Goal: Task Accomplishment & Management: Manage account settings

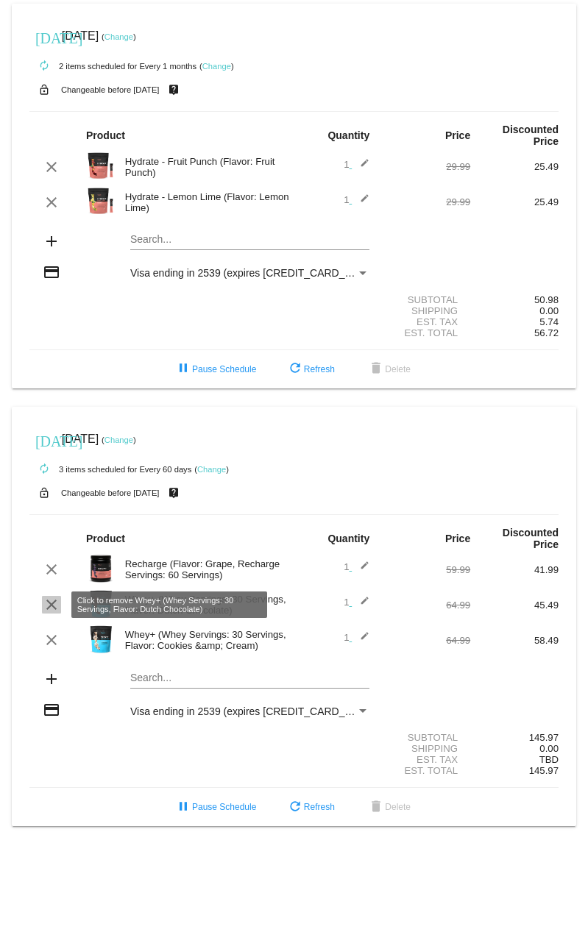
click at [57, 604] on mat-icon "clear" at bounding box center [52, 605] width 18 height 18
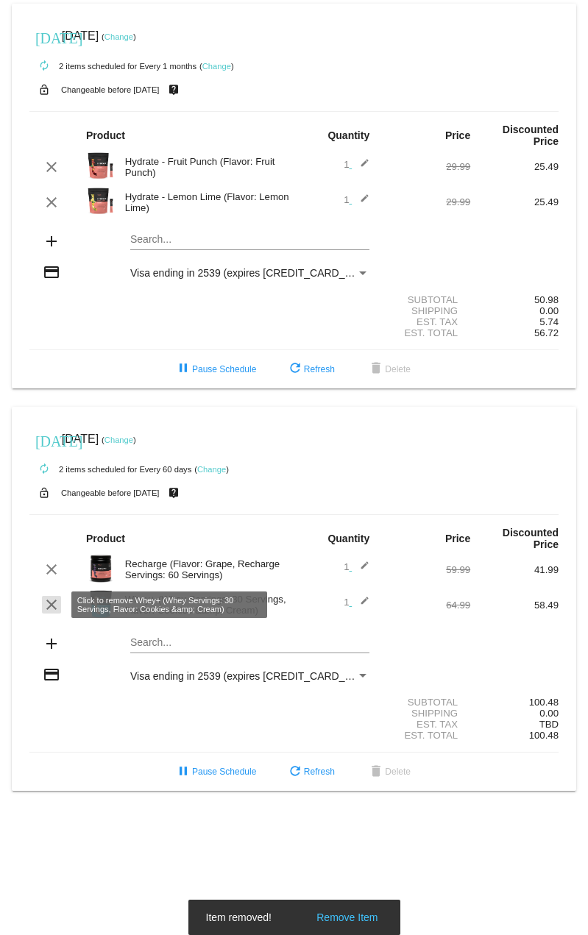
click at [54, 606] on mat-icon "clear" at bounding box center [52, 605] width 18 height 18
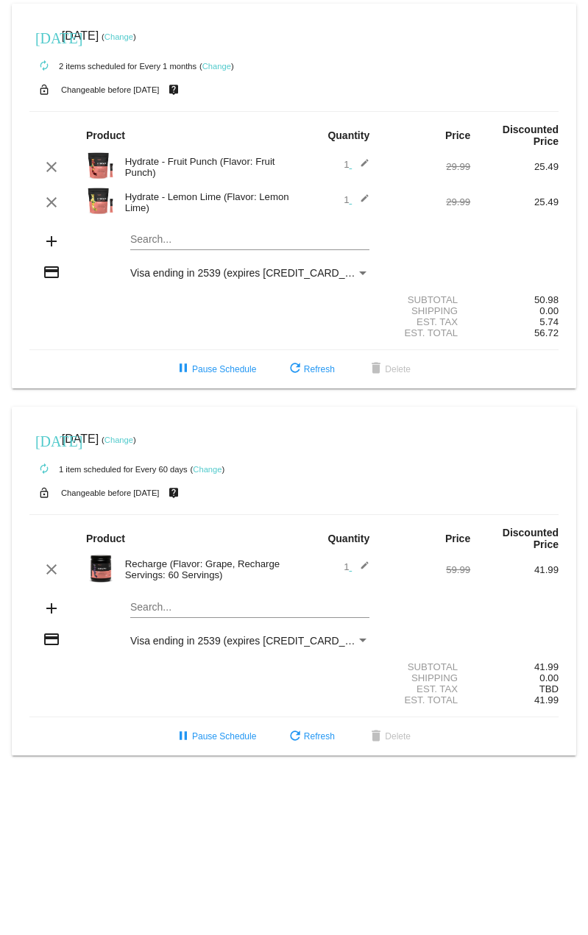
click at [49, 608] on mat-icon "add" at bounding box center [52, 609] width 18 height 18
click at [169, 610] on mat-card "[DATE] [DATE] ( Change ) autorenew 1 item scheduled for Every 60 days ( Change …" at bounding box center [294, 581] width 564 height 349
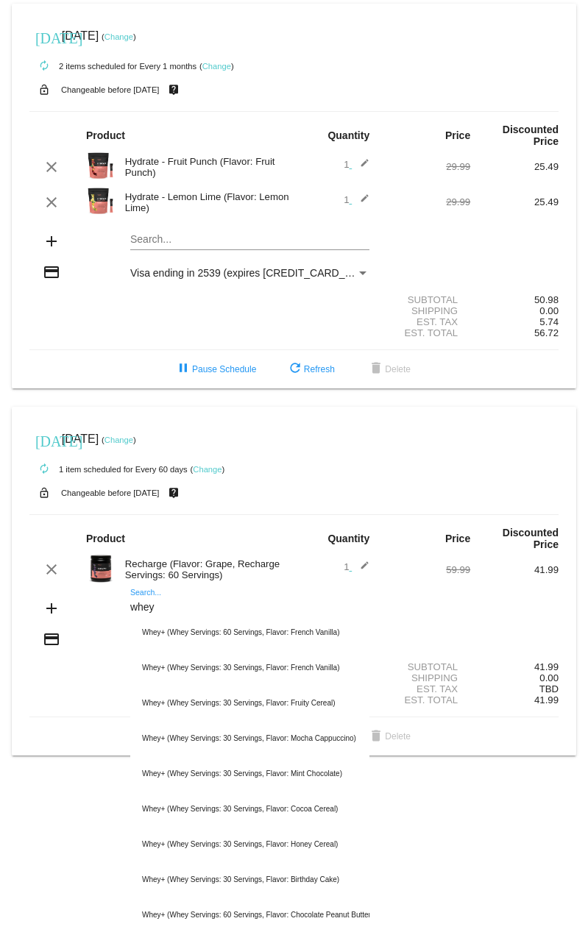
type input "whey"
drag, startPoint x: 152, startPoint y: 609, endPoint x: 74, endPoint y: 610, distance: 78.0
click at [74, 610] on div "add whey Search... Whey+ (Whey Servings: 60 Servings, Flavor: French Vanilla) W…" at bounding box center [293, 610] width 529 height 42
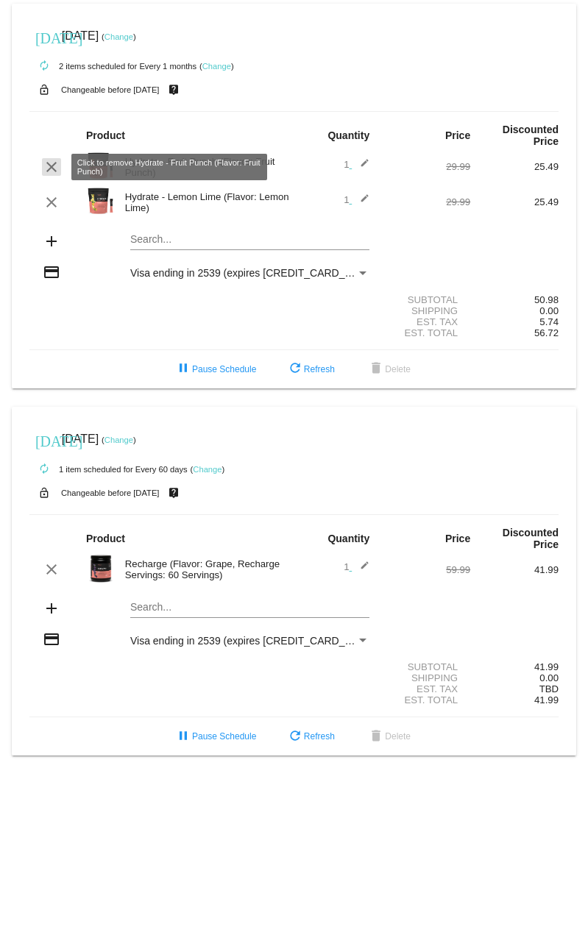
click at [55, 166] on mat-icon "clear" at bounding box center [52, 167] width 18 height 18
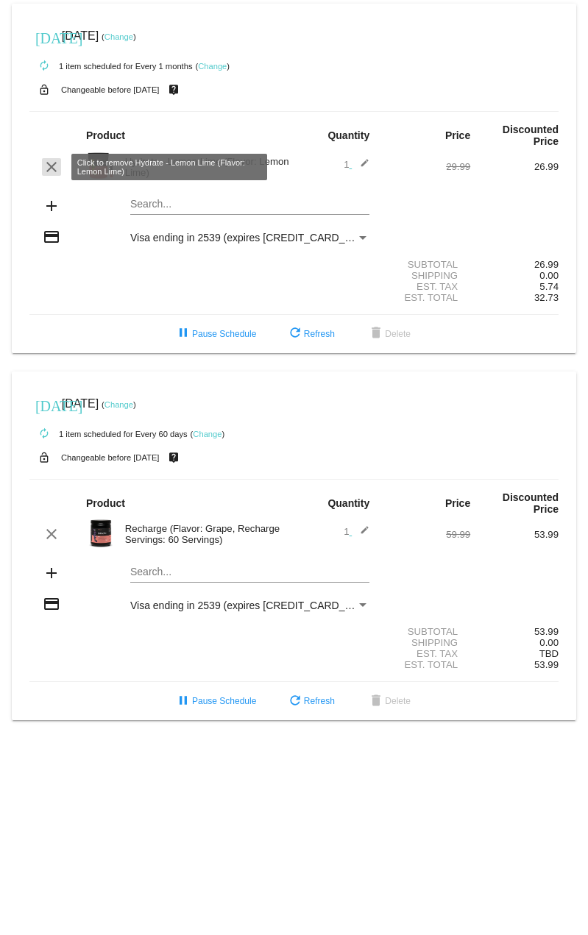
click at [54, 164] on mat-icon "clear" at bounding box center [52, 167] width 18 height 18
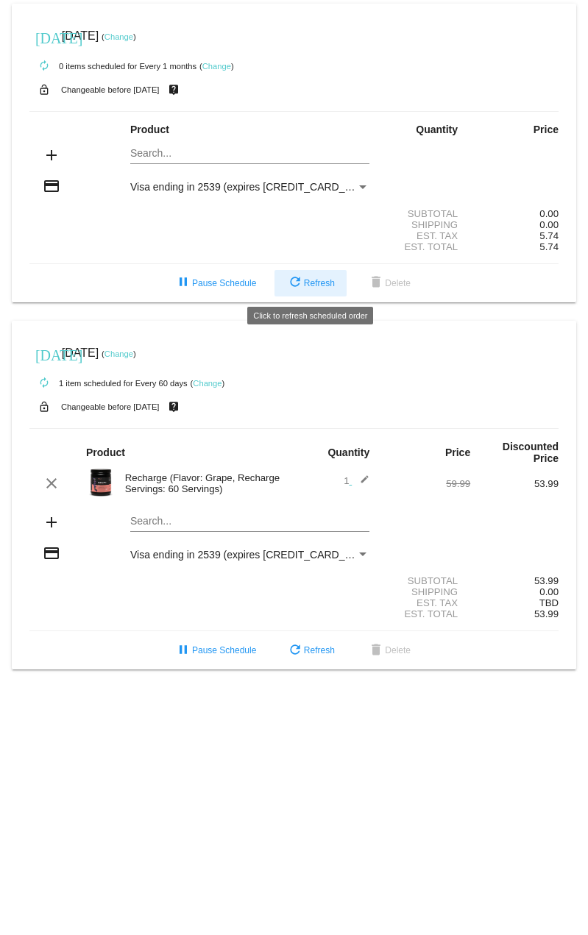
click at [316, 284] on span "refresh Refresh" at bounding box center [310, 283] width 49 height 10
click at [213, 65] on link "Change" at bounding box center [216, 66] width 29 height 9
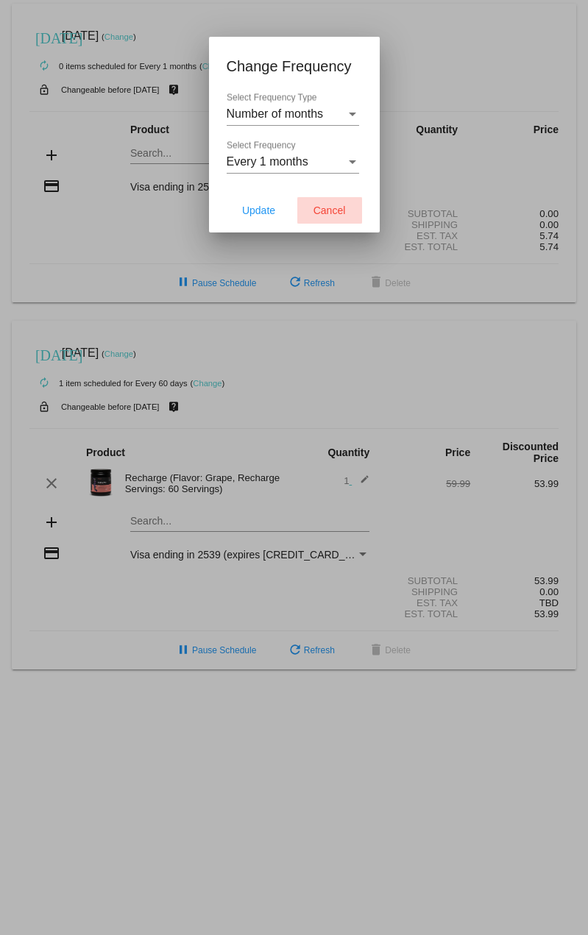
click at [332, 211] on span "Cancel" at bounding box center [329, 211] width 32 height 12
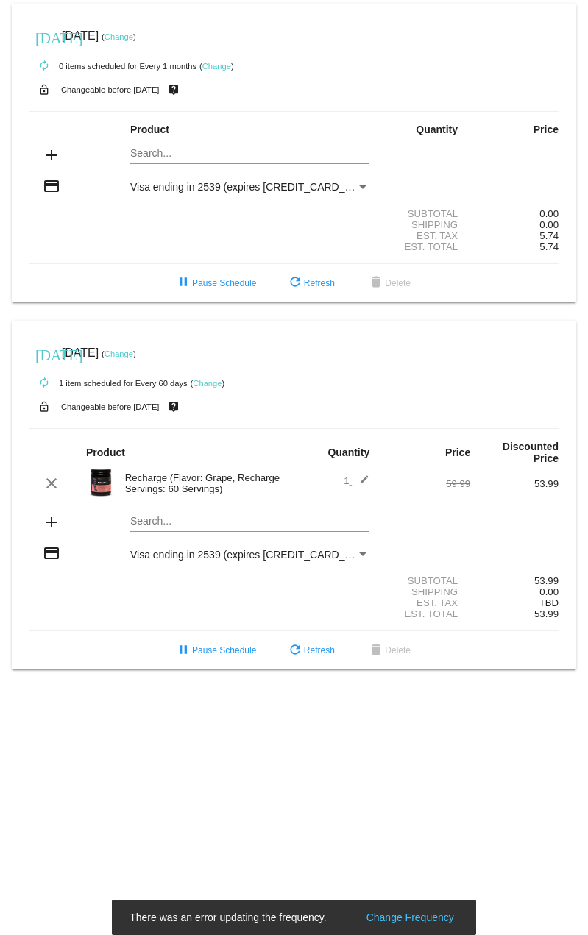
click at [216, 65] on link "Change" at bounding box center [216, 66] width 29 height 9
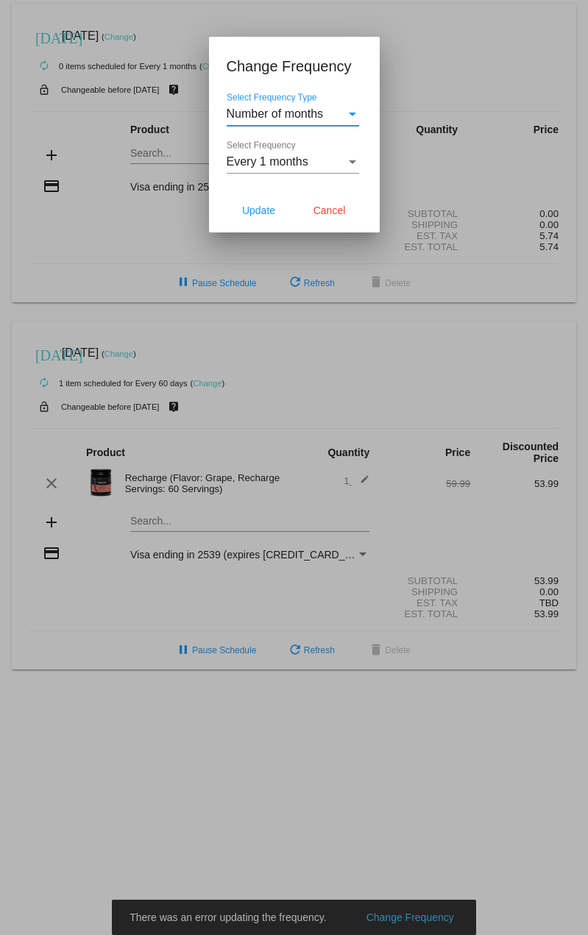
click at [312, 155] on div "Every 1 months Select Frequency" at bounding box center [293, 157] width 132 height 33
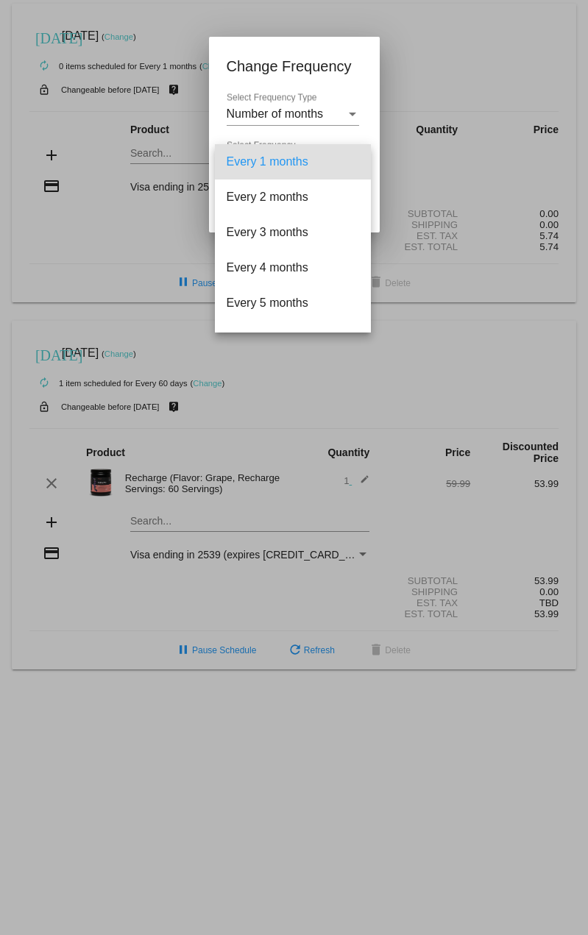
click at [327, 44] on div at bounding box center [294, 467] width 588 height 935
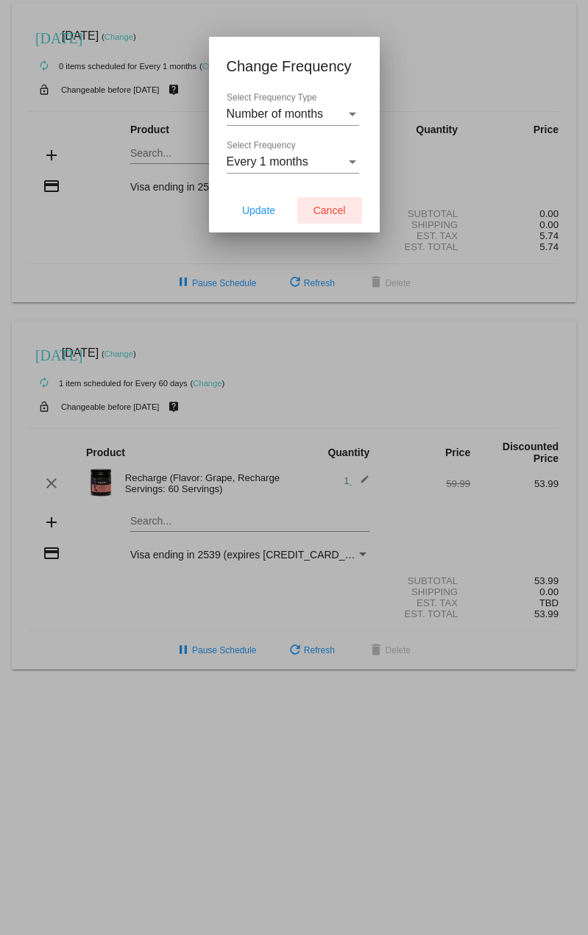
click at [336, 205] on span "Cancel" at bounding box center [329, 211] width 32 height 12
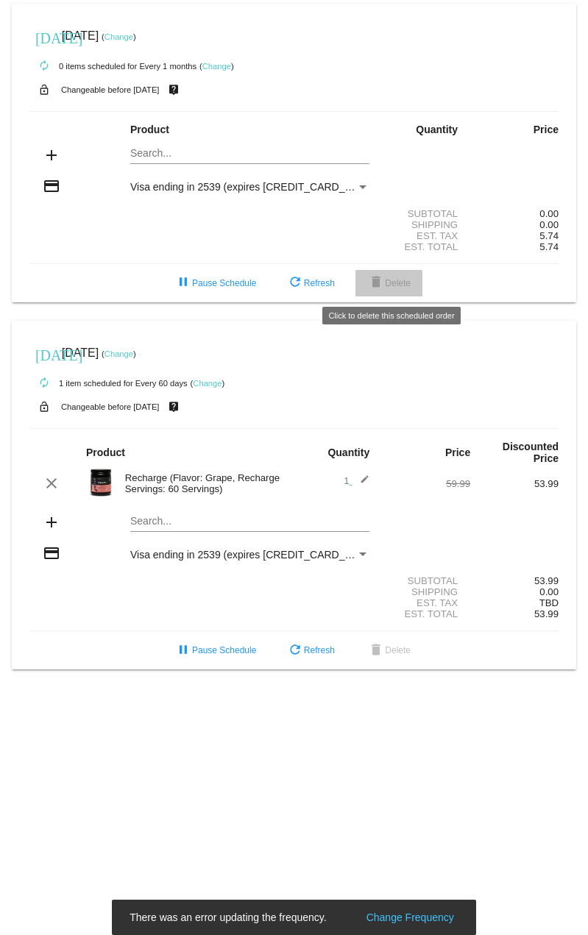
click at [402, 279] on span "delete Delete" at bounding box center [388, 283] width 43 height 10
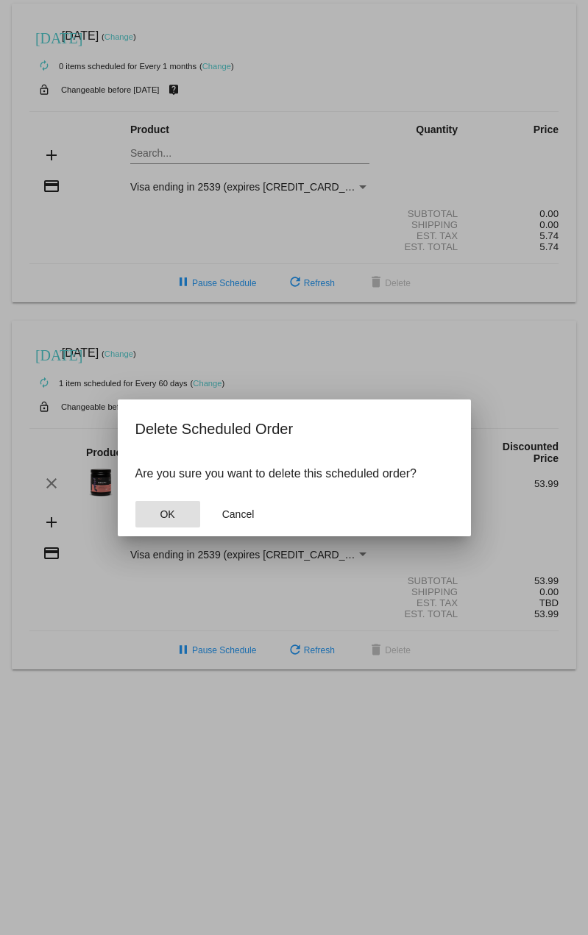
click at [154, 506] on button "OK" at bounding box center [167, 514] width 65 height 26
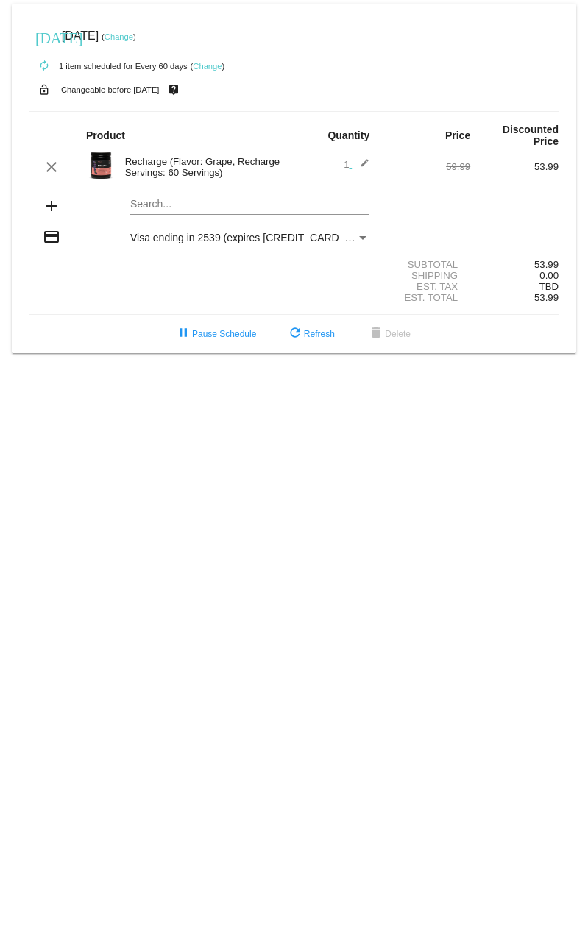
click at [92, 162] on img at bounding box center [100, 165] width 29 height 29
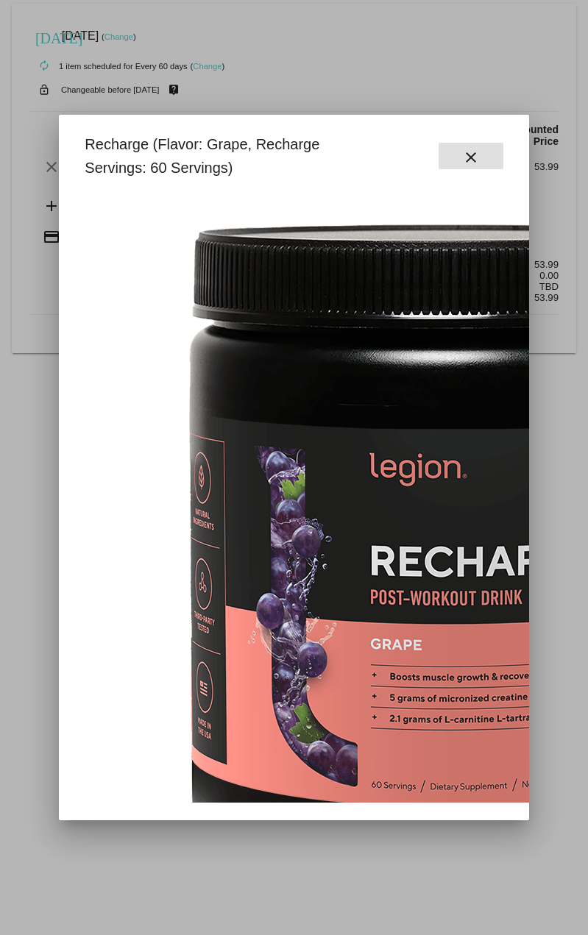
click at [464, 149] on mat-icon "close" at bounding box center [471, 158] width 18 height 18
